Goal: Task Accomplishment & Management: Use online tool/utility

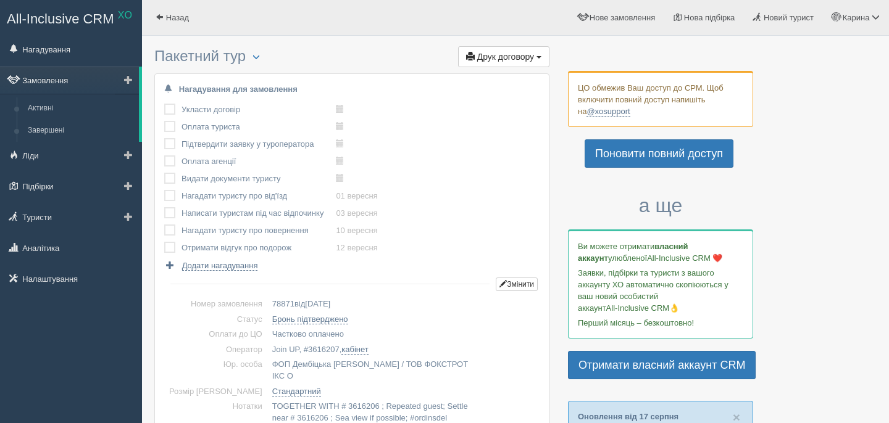
click at [104, 75] on link "Замовлення" at bounding box center [69, 80] width 139 height 27
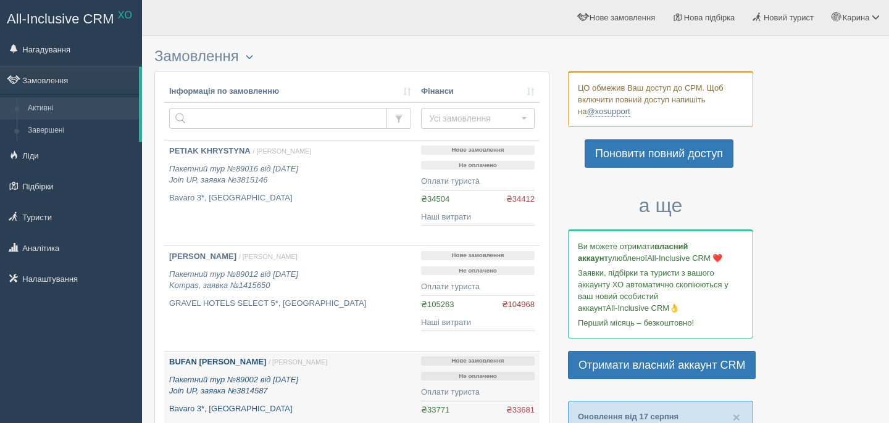
click at [217, 363] on b "BUFAN OKSANA" at bounding box center [217, 361] width 97 height 9
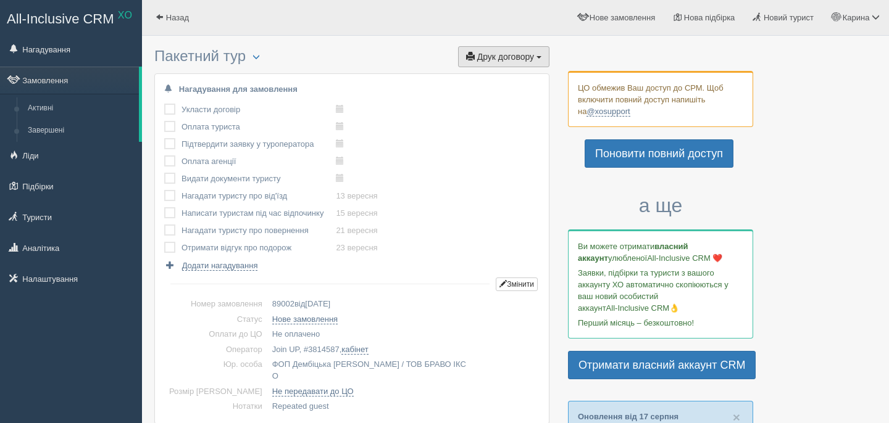
click at [517, 63] on button "Друк договору Друк" at bounding box center [503, 56] width 91 height 21
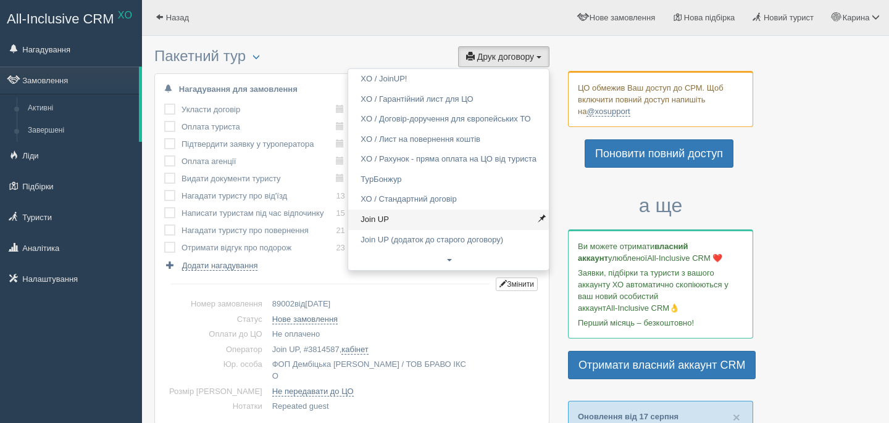
click at [415, 217] on link "Join UP" at bounding box center [448, 220] width 201 height 20
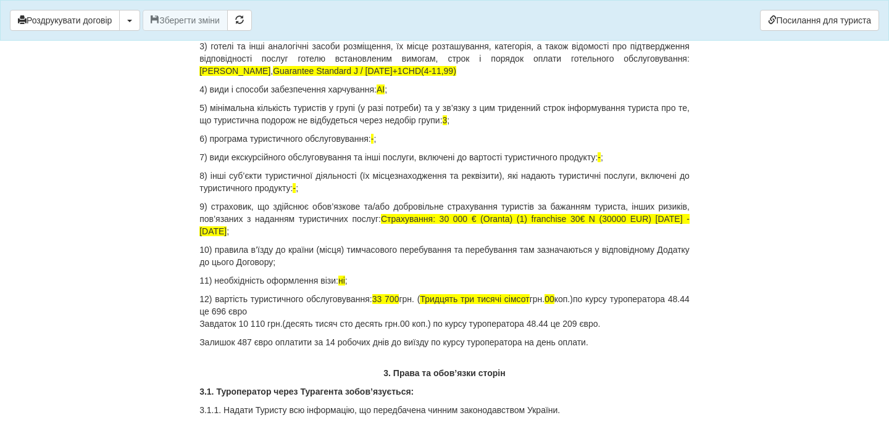
scroll to position [1314, 0]
